Goal: Task Accomplishment & Management: Complete application form

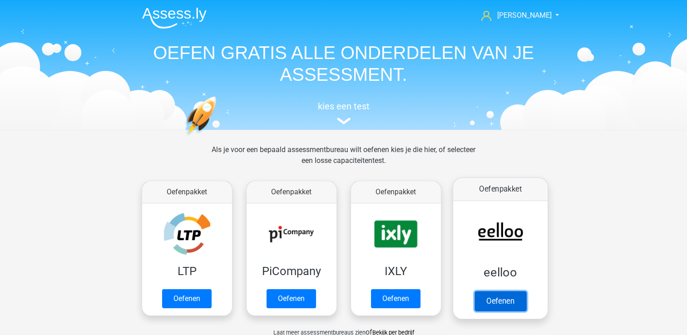
click at [506, 291] on link "Oefenen" at bounding box center [500, 301] width 52 height 20
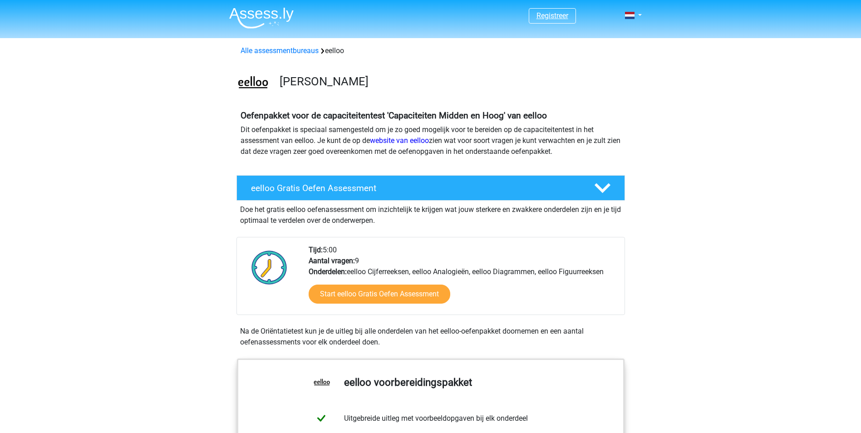
click at [553, 12] on link "Registreer" at bounding box center [553, 15] width 32 height 9
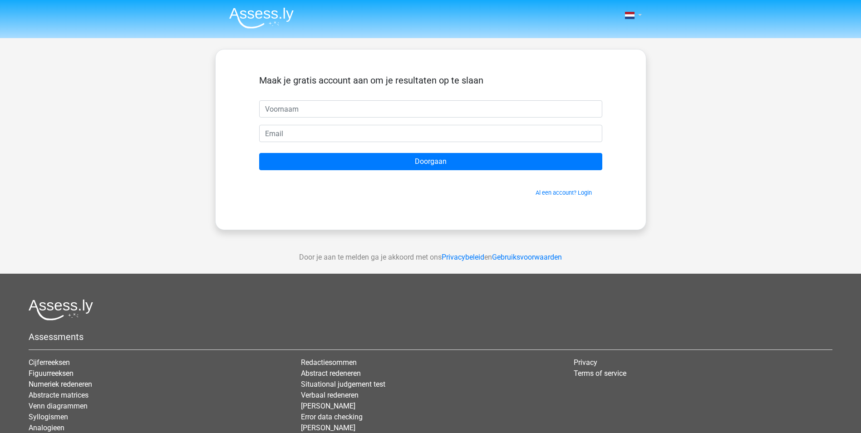
click at [640, 12] on link at bounding box center [631, 15] width 18 height 11
click at [603, 65] on link "Login" at bounding box center [607, 65] width 63 height 15
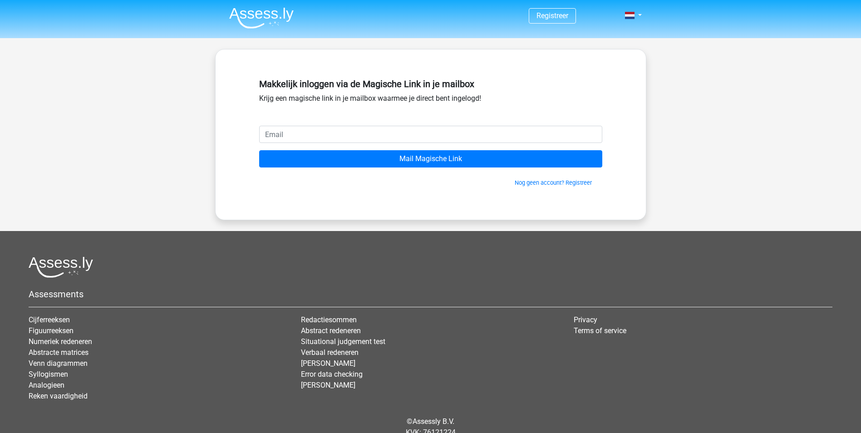
click at [386, 135] on input "email" at bounding box center [430, 134] width 343 height 17
type input "irielion79@gmail.com"
